Goal: Book appointment/travel/reservation

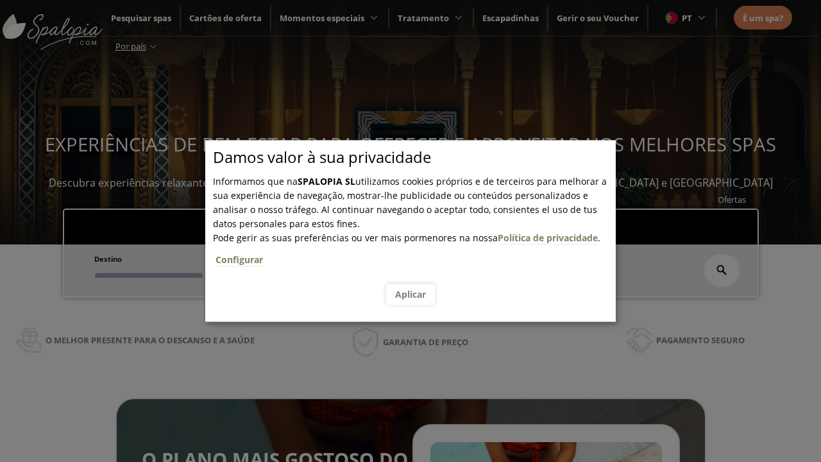
scroll to position [218, 0]
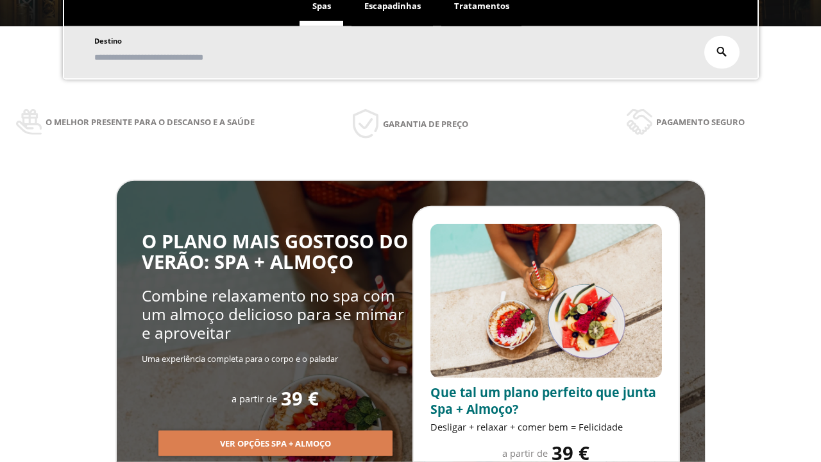
click at [393, 12] on span "Escapadinhas" at bounding box center [392, 6] width 56 height 12
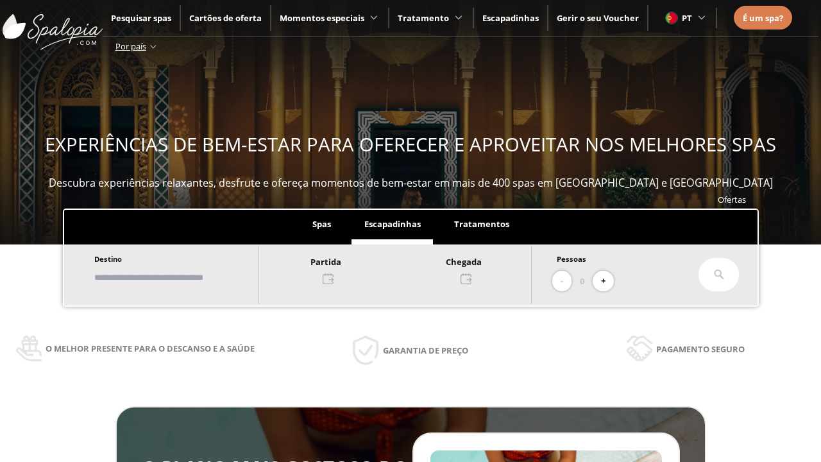
click at [181, 277] on input "text" at bounding box center [170, 277] width 160 height 22
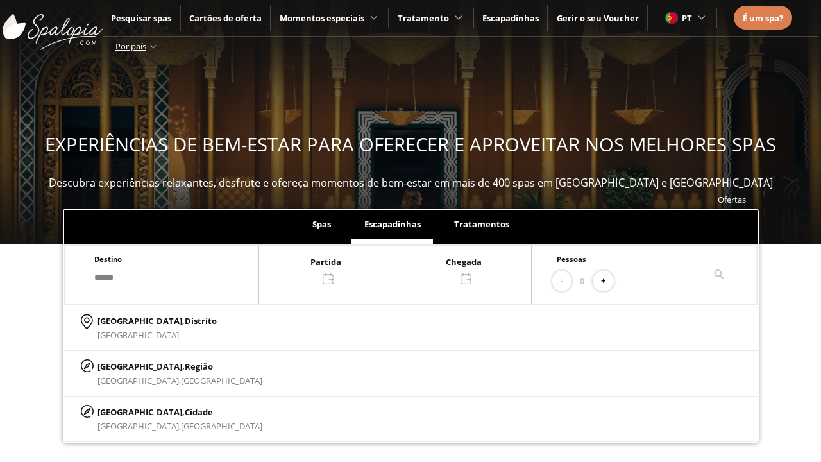
type input "******"
click at [128, 411] on p "[GEOGRAPHIC_DATA], Cidade" at bounding box center [180, 412] width 165 height 14
click at [408, 269] on div at bounding box center [395, 269] width 272 height 31
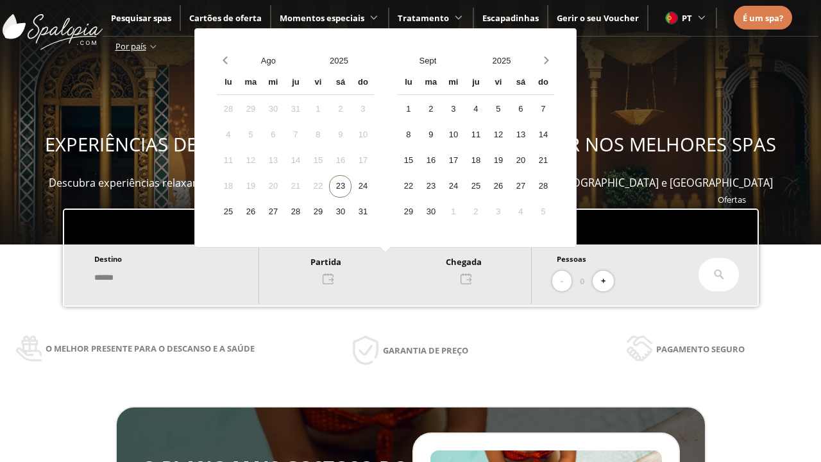
click at [239, 212] on div "25" at bounding box center [228, 212] width 22 height 22
click at [262, 212] on div "26" at bounding box center [250, 212] width 22 height 22
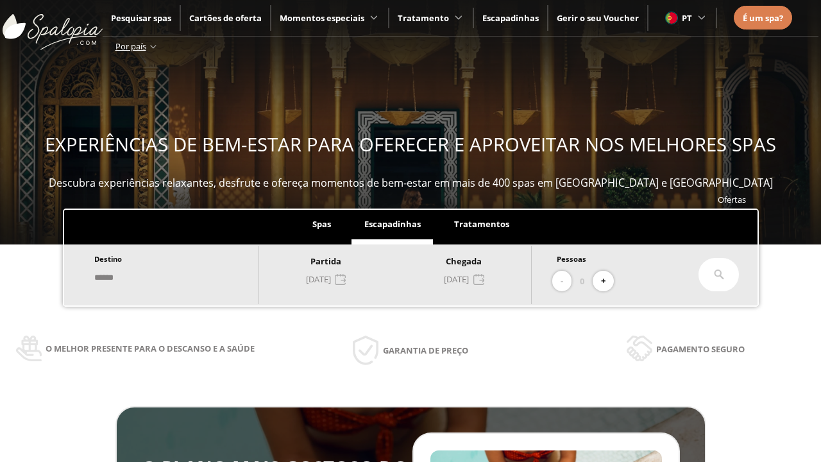
click at [608, 281] on button "+" at bounding box center [603, 281] width 21 height 21
click at [719, 275] on icon at bounding box center [719, 274] width 10 height 10
